Goal: Task Accomplishment & Management: Manage account settings

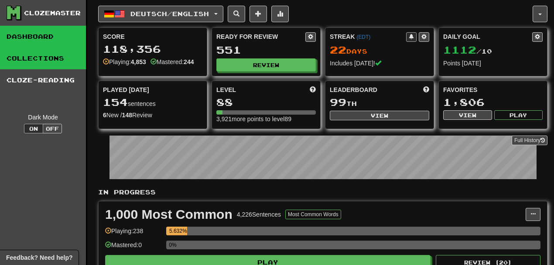
click at [40, 59] on link "Collections" at bounding box center [43, 59] width 86 height 22
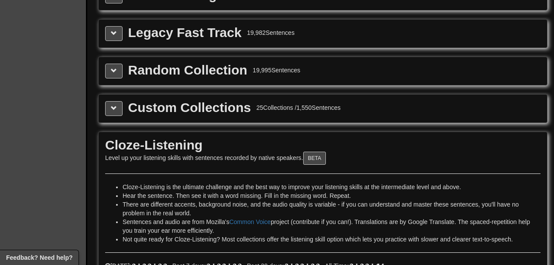
scroll to position [1293, 0]
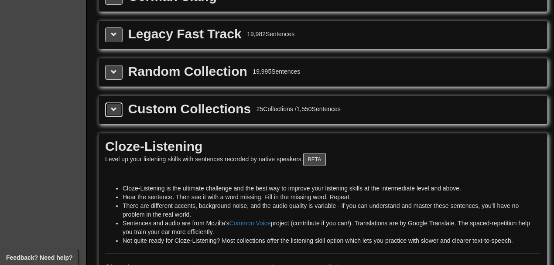
click at [116, 111] on span at bounding box center [114, 110] width 6 height 6
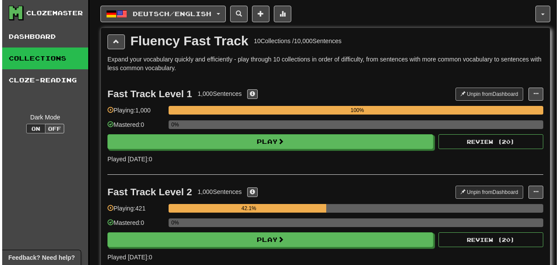
scroll to position [3450, 0]
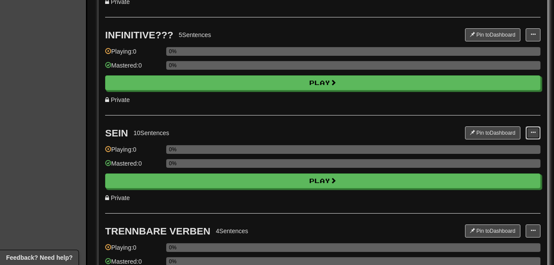
click at [540, 135] on button at bounding box center [533, 133] width 15 height 13
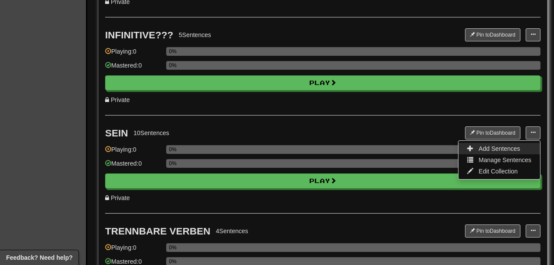
click at [491, 148] on span "Add Sentences" at bounding box center [499, 148] width 41 height 7
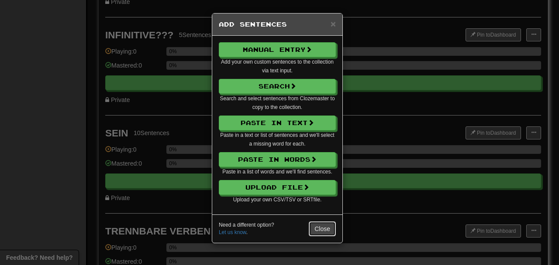
click at [326, 232] on button "Close" at bounding box center [322, 229] width 27 height 15
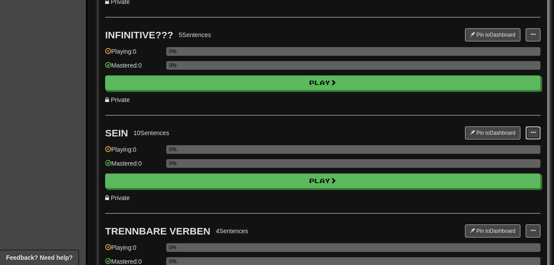
click at [534, 132] on span at bounding box center [533, 132] width 5 height 5
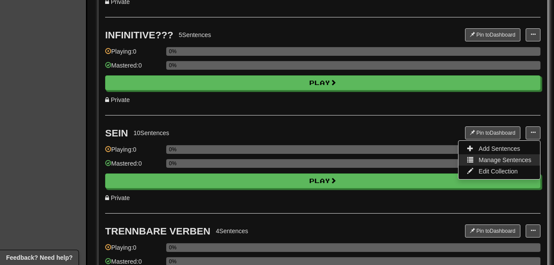
click at [496, 161] on span "Manage Sentences" at bounding box center [505, 160] width 53 height 7
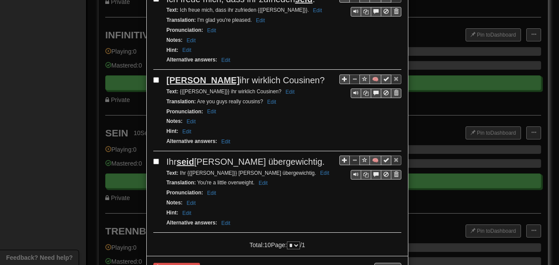
scroll to position [819, 0]
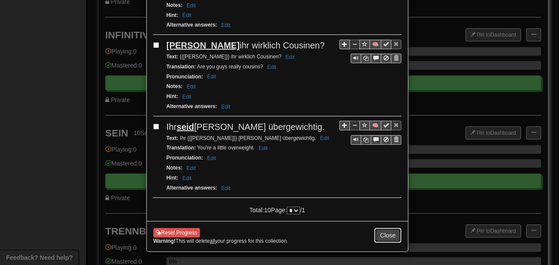
click at [384, 233] on button "Close" at bounding box center [387, 235] width 27 height 15
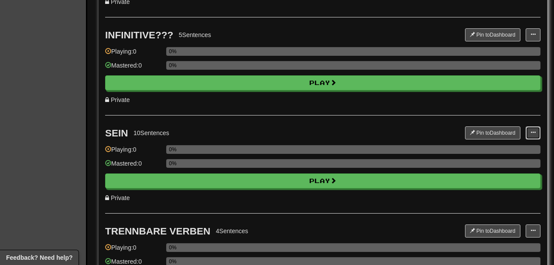
click at [533, 133] on span at bounding box center [533, 132] width 5 height 5
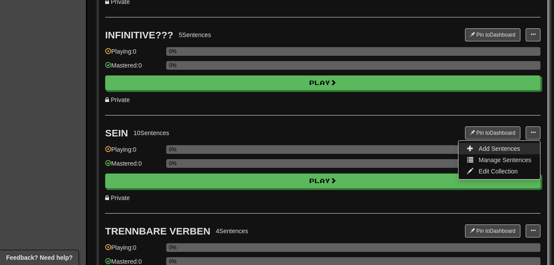
click at [495, 150] on span "Add Sentences" at bounding box center [499, 148] width 41 height 7
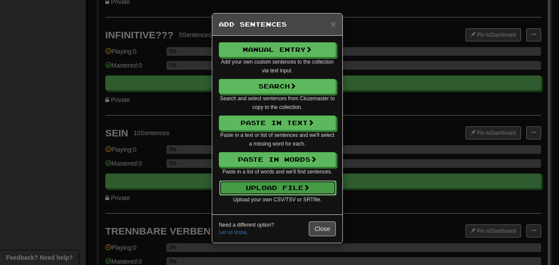
click at [262, 187] on button "Upload File" at bounding box center [277, 188] width 117 height 15
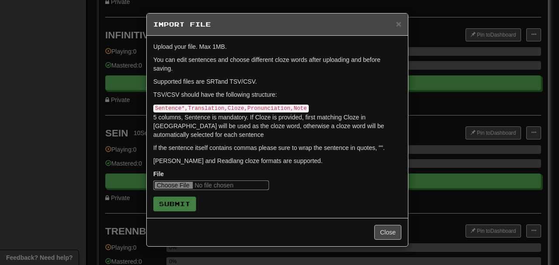
click at [172, 186] on input "file" at bounding box center [211, 186] width 116 height 10
type input "**********"
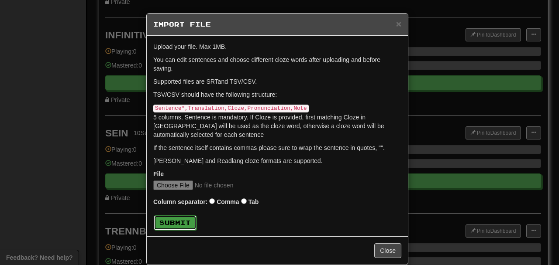
click at [181, 224] on button "Submit" at bounding box center [175, 223] width 43 height 15
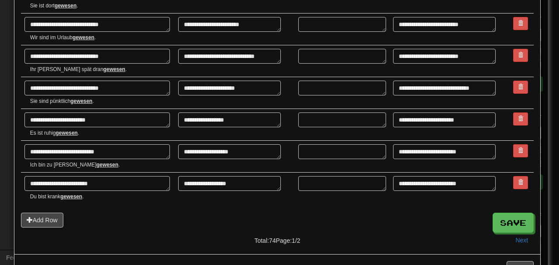
scroll to position [1210, 0]
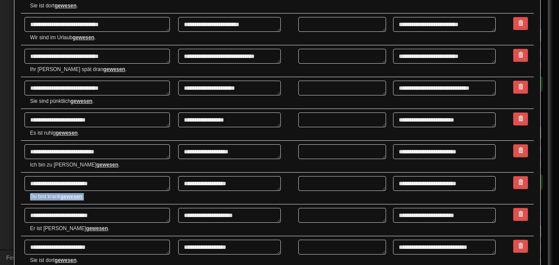
drag, startPoint x: 97, startPoint y: 196, endPoint x: 24, endPoint y: 197, distance: 73.3
click at [23, 197] on td "**********" at bounding box center [98, 189] width 154 height 32
copy small "Du bist krank gewesen ."
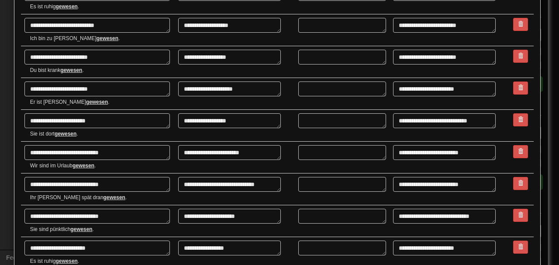
scroll to position [1495, 0]
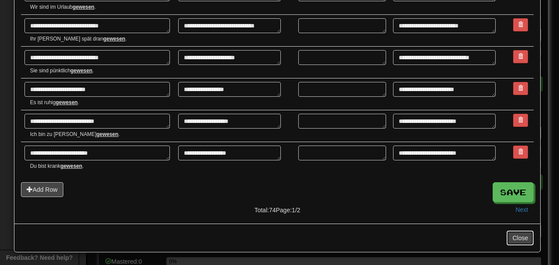
click at [517, 239] on button "Close" at bounding box center [519, 238] width 27 height 15
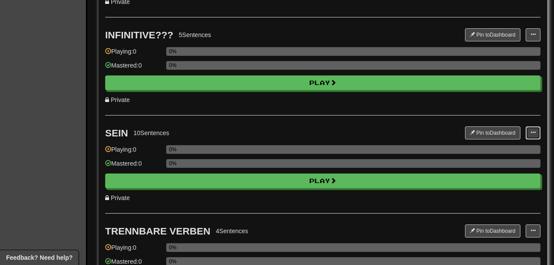
click at [537, 132] on button at bounding box center [533, 133] width 15 height 13
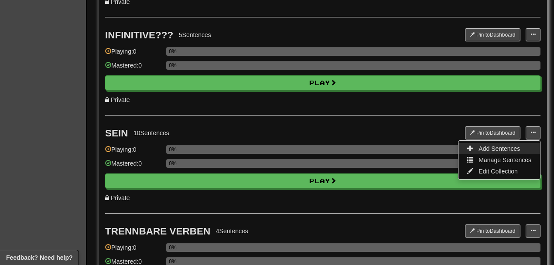
click at [501, 148] on span "Add Sentences" at bounding box center [499, 148] width 41 height 7
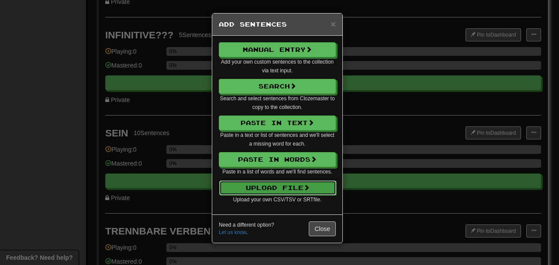
click at [265, 182] on button "Upload File" at bounding box center [277, 188] width 117 height 15
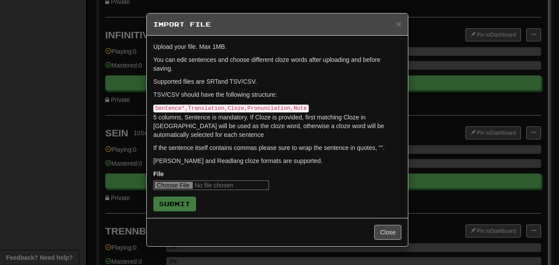
click at [168, 186] on input "file" at bounding box center [211, 186] width 116 height 10
type input "**********"
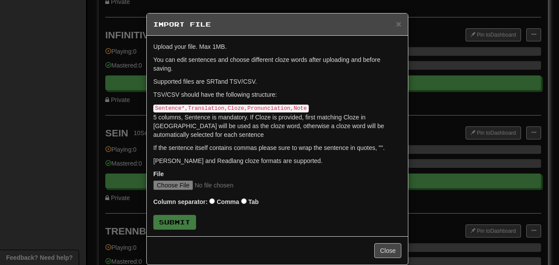
click at [216, 202] on label "Comma" at bounding box center [227, 202] width 22 height 9
click at [178, 223] on button "Submit" at bounding box center [175, 223] width 43 height 15
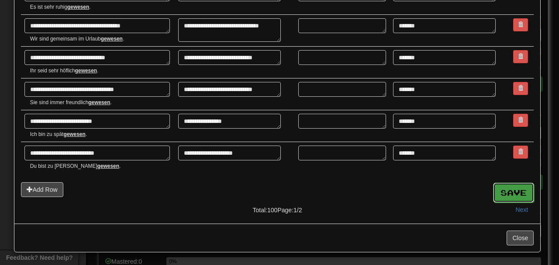
click at [511, 196] on button "Save" at bounding box center [513, 193] width 41 height 20
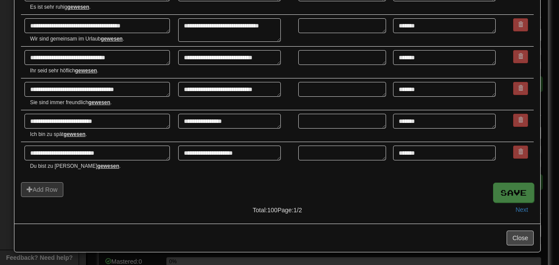
type textarea "*"
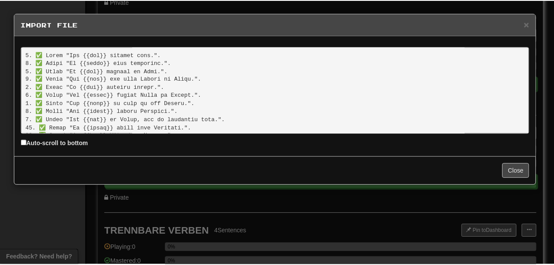
scroll to position [745, 0]
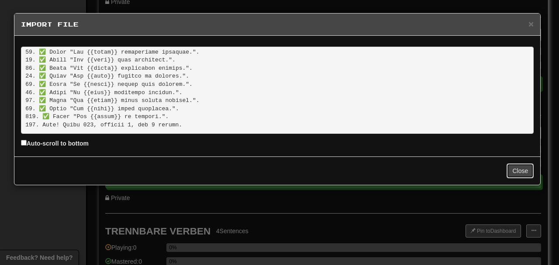
click at [522, 175] on button "Close" at bounding box center [519, 171] width 27 height 15
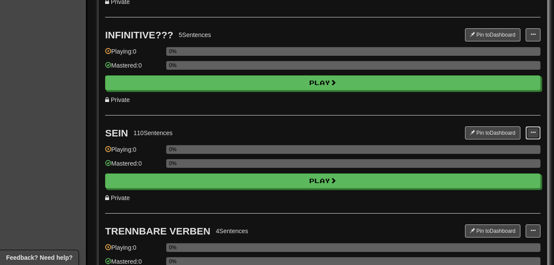
click at [534, 135] on span at bounding box center [533, 132] width 5 height 5
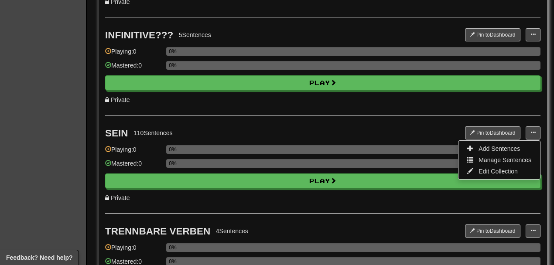
drag, startPoint x: 361, startPoint y: 145, endPoint x: 344, endPoint y: 140, distance: 18.1
click at [361, 145] on div "0%" at bounding box center [353, 149] width 374 height 9
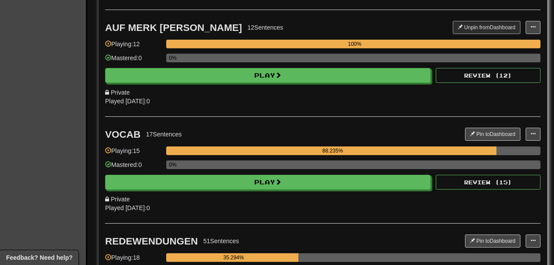
scroll to position [1272, 0]
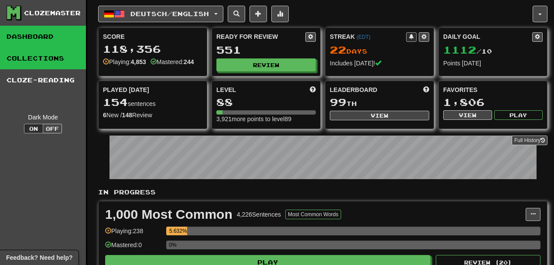
click at [26, 53] on link "Collections" at bounding box center [43, 59] width 86 height 22
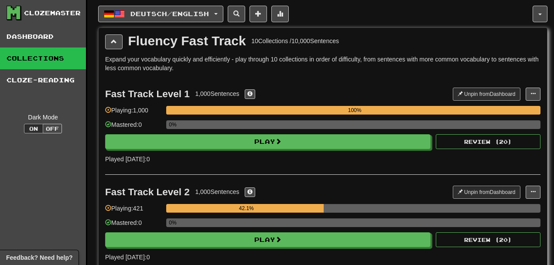
scroll to position [1268, 0]
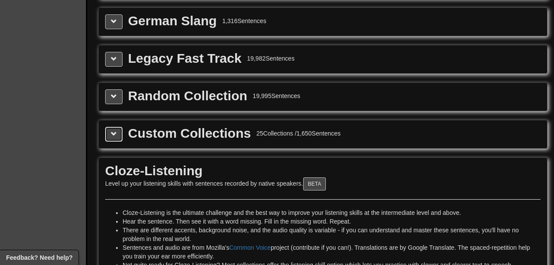
click at [114, 132] on span at bounding box center [114, 134] width 6 height 6
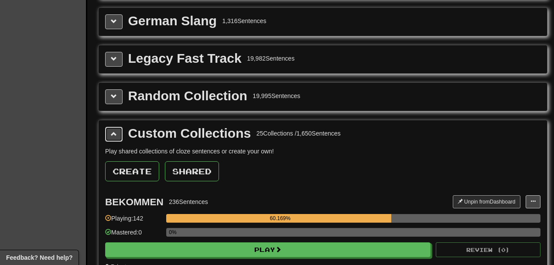
click at [115, 132] on span at bounding box center [114, 134] width 6 height 6
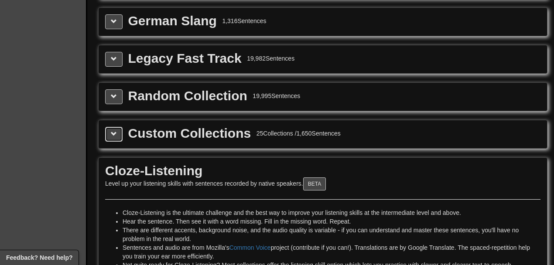
click at [116, 133] on span at bounding box center [114, 134] width 6 height 6
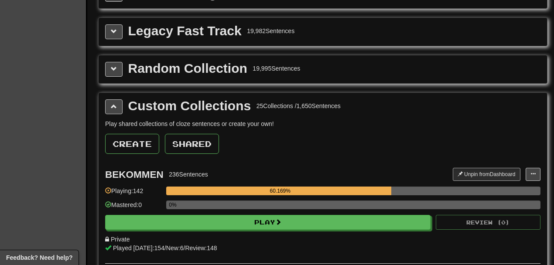
scroll to position [3352, 0]
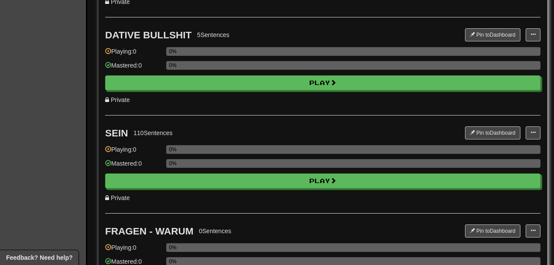
click at [536, 134] on span at bounding box center [533, 132] width 5 height 5
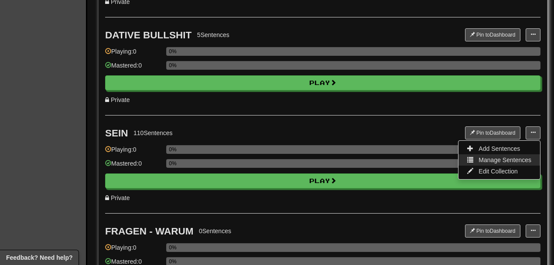
click at [502, 160] on span "Manage Sentences" at bounding box center [505, 160] width 53 height 7
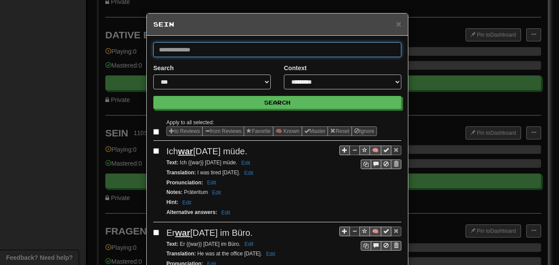
click at [222, 48] on input "text" at bounding box center [277, 49] width 248 height 15
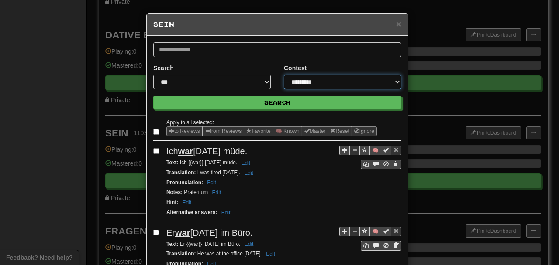
click at [311, 81] on select "**********" at bounding box center [342, 82] width 117 height 15
select select "*****"
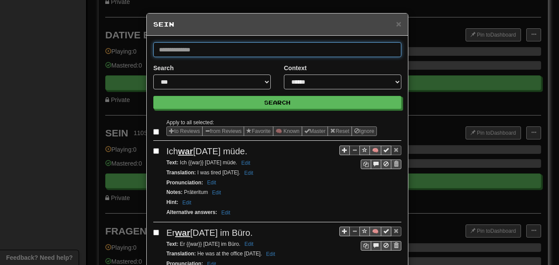
click at [189, 45] on input "text" at bounding box center [277, 49] width 248 height 15
type input "****"
click at [153, 96] on button "Search" at bounding box center [277, 102] width 248 height 13
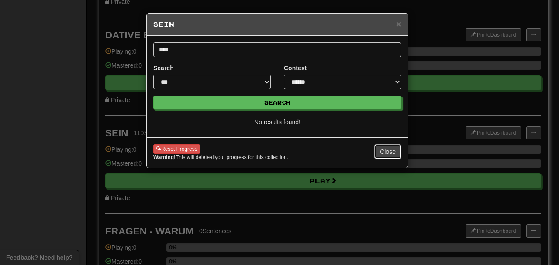
click at [389, 157] on button "Close" at bounding box center [387, 151] width 27 height 15
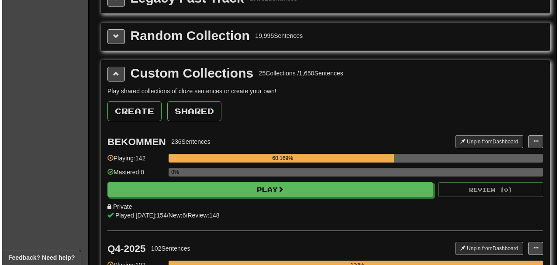
scroll to position [0, 0]
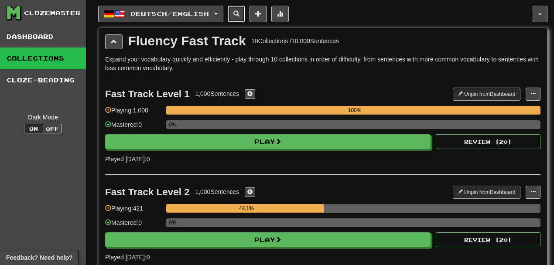
click at [240, 11] on button at bounding box center [236, 14] width 17 height 17
select select "****"
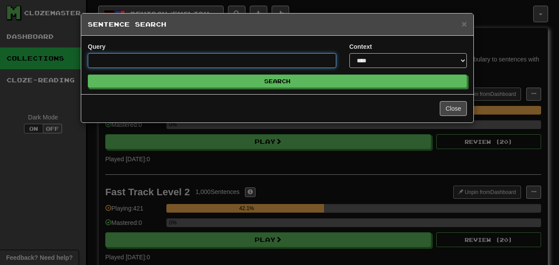
click at [142, 64] on input "Query" at bounding box center [212, 60] width 248 height 15
type input "****"
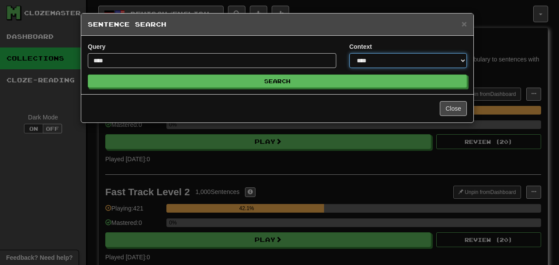
click at [398, 55] on select "**********" at bounding box center [407, 60] width 117 height 15
select select "*****"
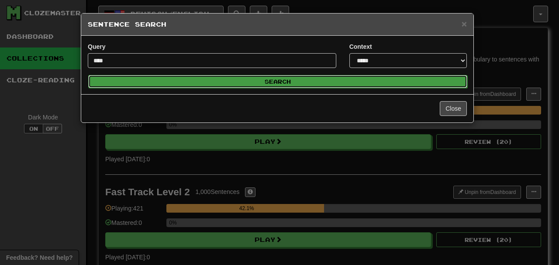
click at [330, 81] on button "Search" at bounding box center [277, 81] width 379 height 13
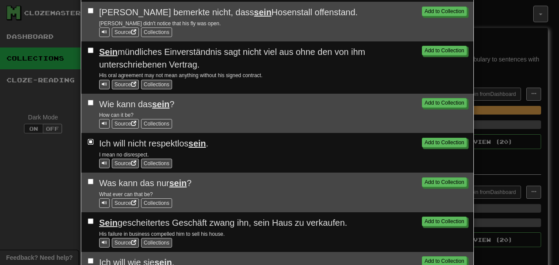
scroll to position [490, 0]
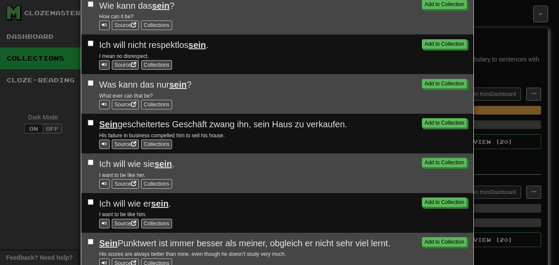
click at [120, 88] on span "Was kann das nur sein ?" at bounding box center [145, 85] width 93 height 10
click at [99, 87] on span "Was kann das nur sein ?" at bounding box center [145, 85] width 93 height 10
click at [93, 87] on div "Add to Collection Was kann das nur sein ? What ever can that be? Source Collect…" at bounding box center [277, 94] width 379 height 31
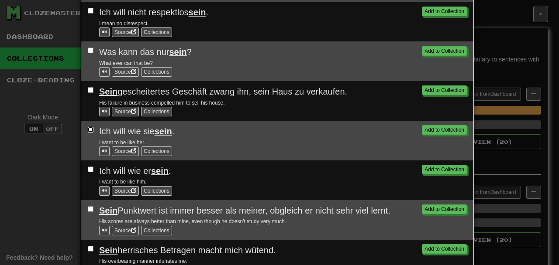
scroll to position [563, 0]
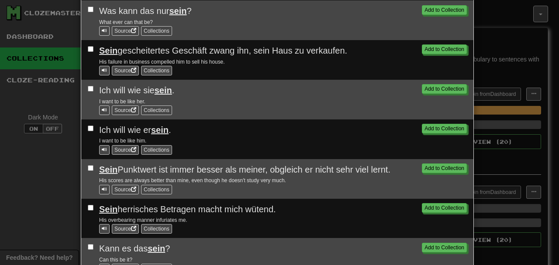
click at [89, 134] on div "Add to Collection Ich will wie er sein . I want to be like him. Source Collecti…" at bounding box center [277, 139] width 379 height 31
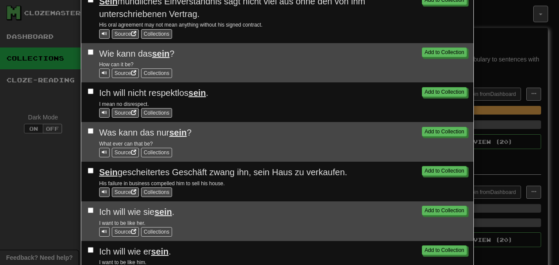
scroll to position [0, 0]
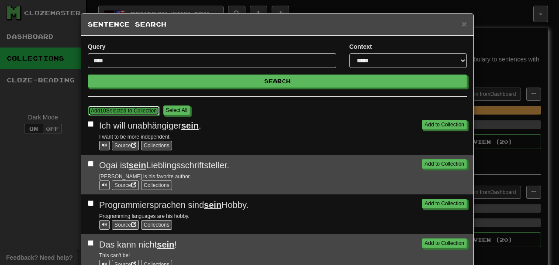
click at [122, 110] on button "Add 10 Selected to Collection" at bounding box center [123, 111] width 71 height 10
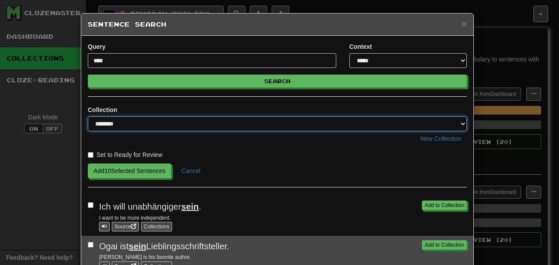
click at [126, 121] on select "**********" at bounding box center [277, 124] width 379 height 15
select select "*****"
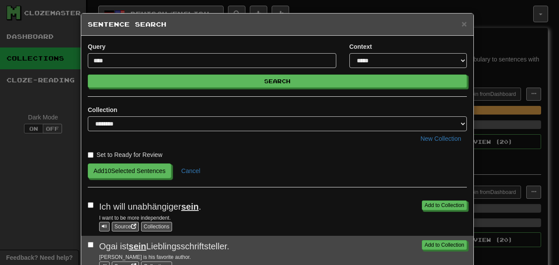
click at [247, 175] on div "Add 10 Selected Sentences Cancel" at bounding box center [277, 171] width 379 height 15
click at [114, 177] on button "Add 10 Selected Sentences" at bounding box center [129, 171] width 83 height 15
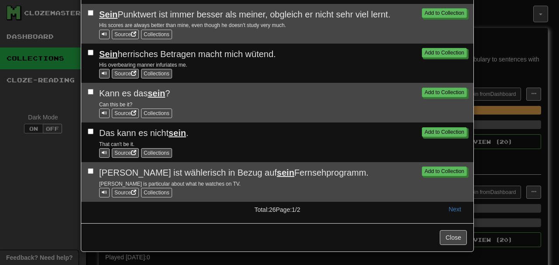
scroll to position [723, 0]
click at [458, 213] on button "Next" at bounding box center [455, 209] width 24 height 15
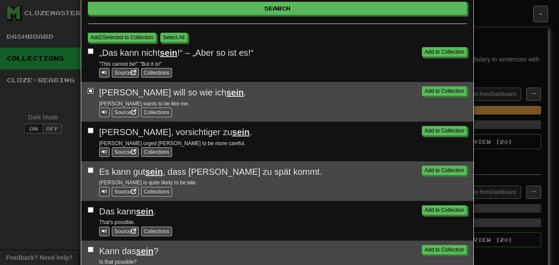
scroll to position [153, 0]
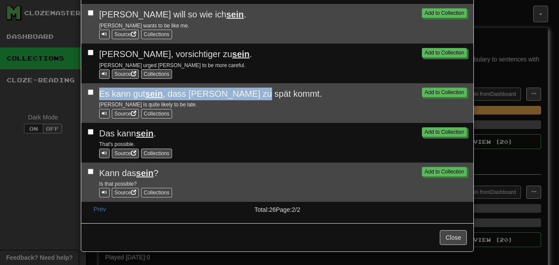
drag, startPoint x: 98, startPoint y: 92, endPoint x: 264, endPoint y: 92, distance: 165.4
click at [264, 92] on span "Es kann gut sein , dass Tom zu spät kommt." at bounding box center [210, 94] width 223 height 10
drag, startPoint x: 268, startPoint y: 92, endPoint x: 103, endPoint y: 93, distance: 165.0
click at [99, 93] on div "Es kann gut sein , dass Tom zu spät kommt." at bounding box center [283, 94] width 368 height 13
copy span "Es kann gut sein , dass Tom zu spät kommt."
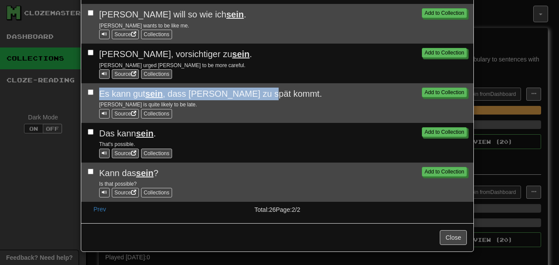
click at [181, 96] on span "Es kann gut sein , dass Tom zu spät kommt." at bounding box center [210, 94] width 223 height 10
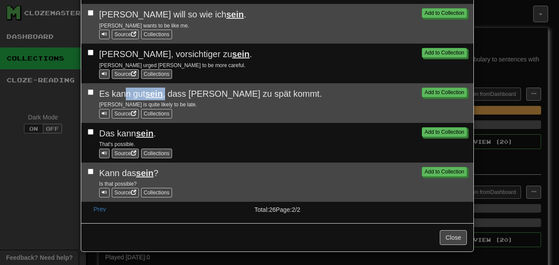
drag, startPoint x: 165, startPoint y: 93, endPoint x: 122, endPoint y: 93, distance: 42.8
click at [122, 93] on span "Es kann gut sein , dass Tom zu spät kommt." at bounding box center [210, 94] width 223 height 10
drag, startPoint x: 186, startPoint y: 94, endPoint x: 98, endPoint y: 96, distance: 87.3
click at [99, 96] on span "Es kann gut sein , dass Tom zu spät kommt." at bounding box center [210, 94] width 223 height 10
copy span "Es kann gut sein , dass"
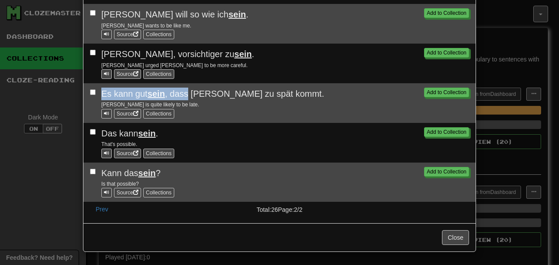
click at [90, 95] on div "Add to Collection Es kann gut sein , dass Tom zu spät kommt. Tom is quite likel…" at bounding box center [279, 103] width 379 height 31
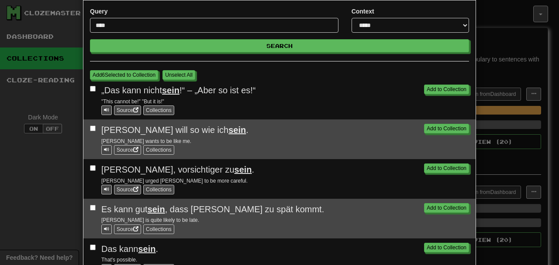
scroll to position [0, 0]
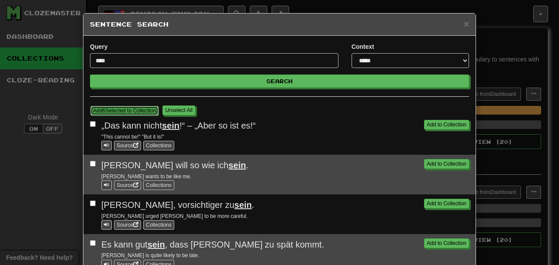
click at [124, 114] on button "Add 6 Selected to Collection" at bounding box center [124, 111] width 68 height 10
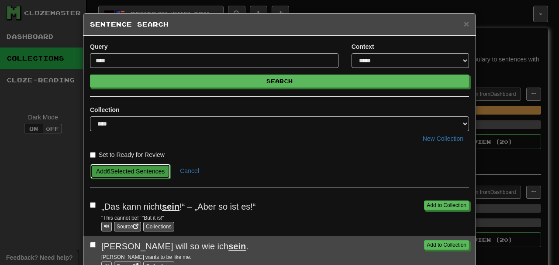
click at [126, 173] on button "Add 6 Selected Sentences" at bounding box center [130, 171] width 80 height 15
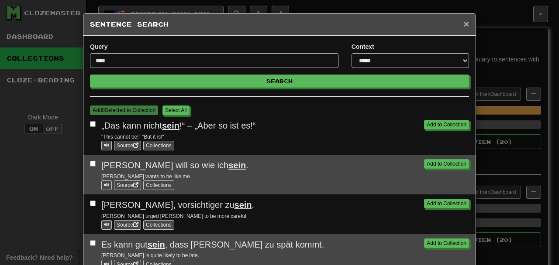
click at [466, 25] on span "×" at bounding box center [466, 24] width 5 height 10
